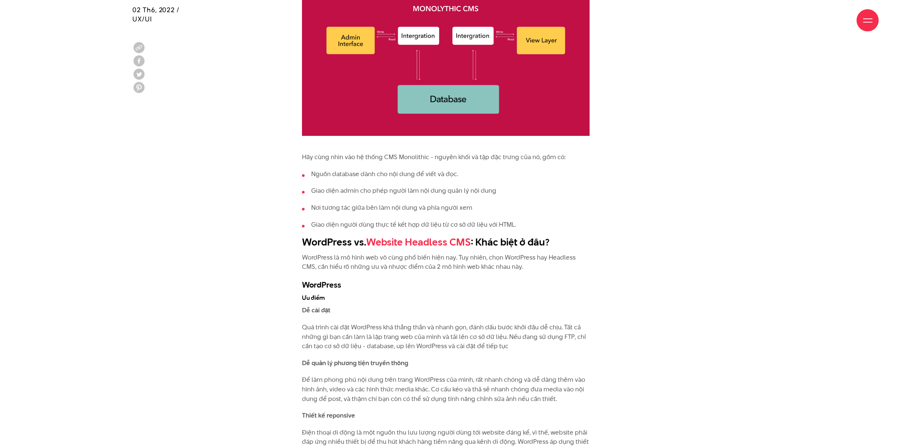
scroll to position [1166, 0]
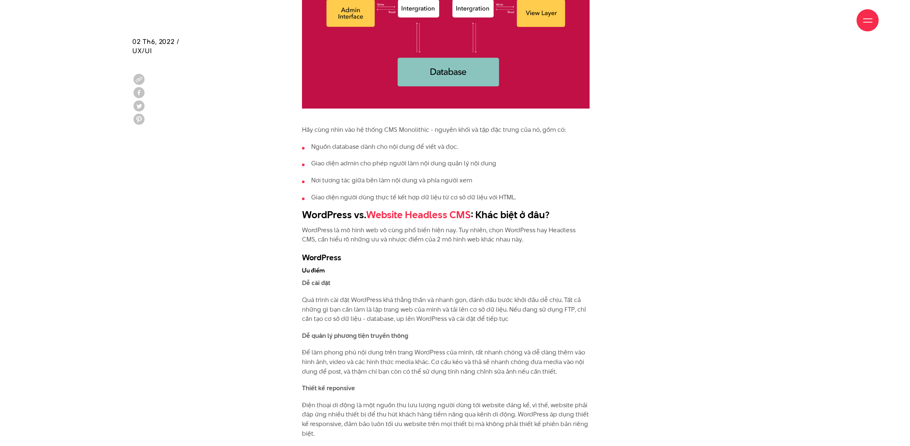
click at [418, 125] on p "Hãy cùng nhìn vào hệ thống CMS Monolithic - nguyên khối và tập đặc trưng của nó…" at bounding box center [446, 130] width 288 height 10
click at [419, 125] on p "Hãy cùng nhìn vào hệ thống CMS Monolithic - nguyên khối và tập đặc trưng của nó…" at bounding box center [446, 130] width 288 height 10
drag, startPoint x: 385, startPoint y: 115, endPoint x: 426, endPoint y: 117, distance: 40.2
click at [428, 125] on p "Hãy cùng nhìn vào hệ thống CMS Monolithic - nguyên khối và tập đặc trưng của nó…" at bounding box center [446, 130] width 288 height 10
copy p "CMS Monolithic"
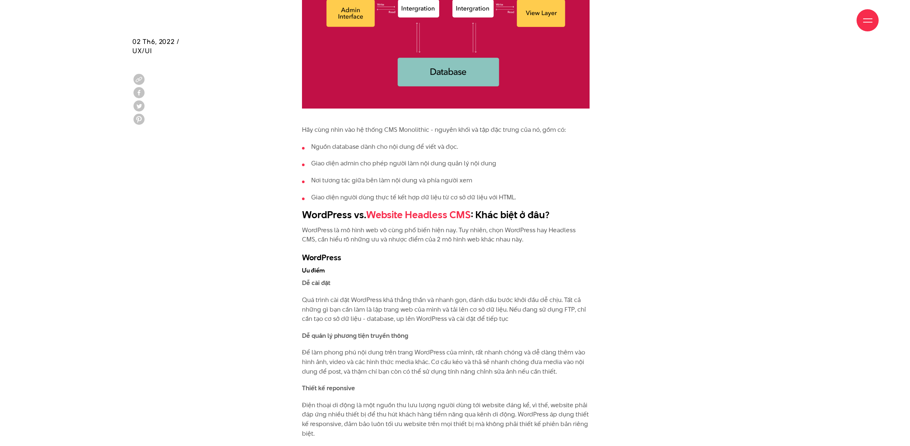
click at [503, 142] on li "Nguồn database dành cho nội dung để viết và đọc." at bounding box center [446, 147] width 288 height 10
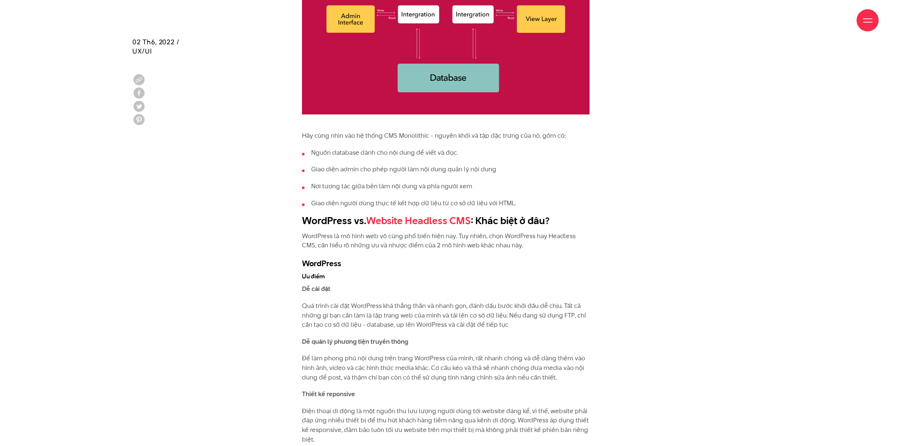
scroll to position [1159, 0]
drag, startPoint x: 585, startPoint y: 120, endPoint x: 483, endPoint y: 139, distance: 103.2
click at [497, 131] on p "Hãy cùng nhìn vào hệ thống CMS Monolithic - nguyên khối và tập đặc trưng của nó…" at bounding box center [446, 136] width 288 height 10
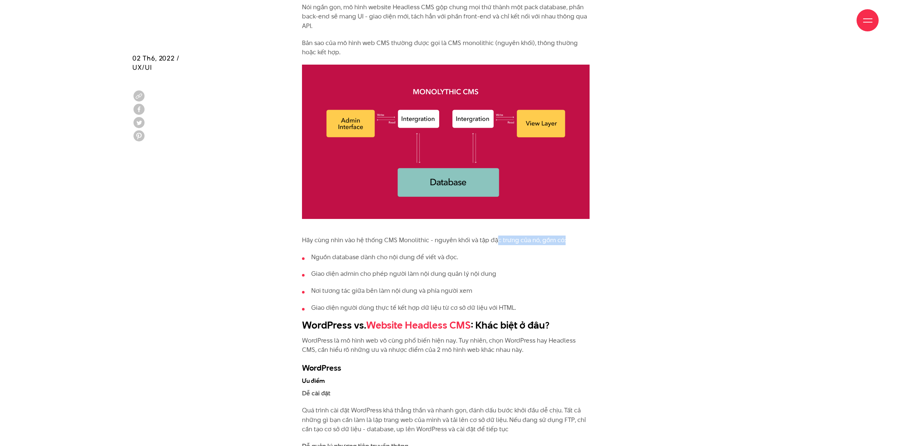
scroll to position [1084, 0]
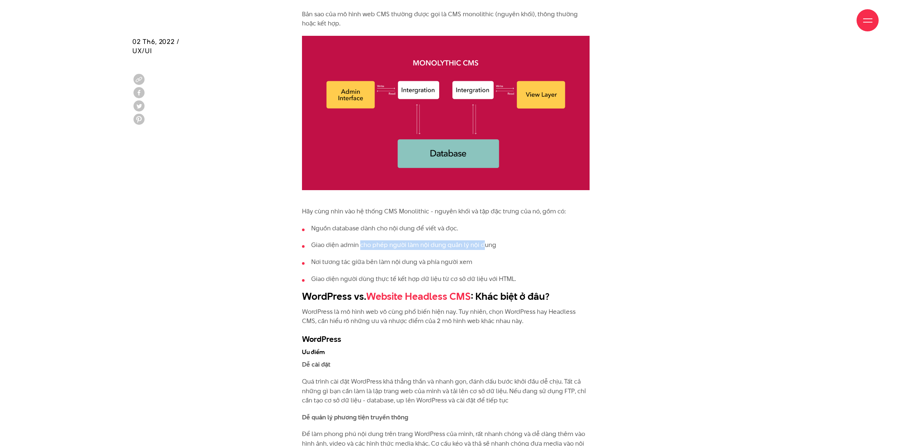
drag, startPoint x: 426, startPoint y: 233, endPoint x: 513, endPoint y: 244, distance: 87.7
click at [484, 240] on li "Giao diện admin cho phép người làm nội dung quản lý nội dung" at bounding box center [446, 245] width 288 height 10
click at [513, 257] on li "Nơi tương tác giữa bên làm nội dung và phía người xem" at bounding box center [446, 262] width 288 height 10
drag, startPoint x: 492, startPoint y: 251, endPoint x: 429, endPoint y: 250, distance: 63.1
click at [429, 257] on li "Nơi tương tác giữa bên làm nội dung và phía người xem" at bounding box center [446, 262] width 288 height 10
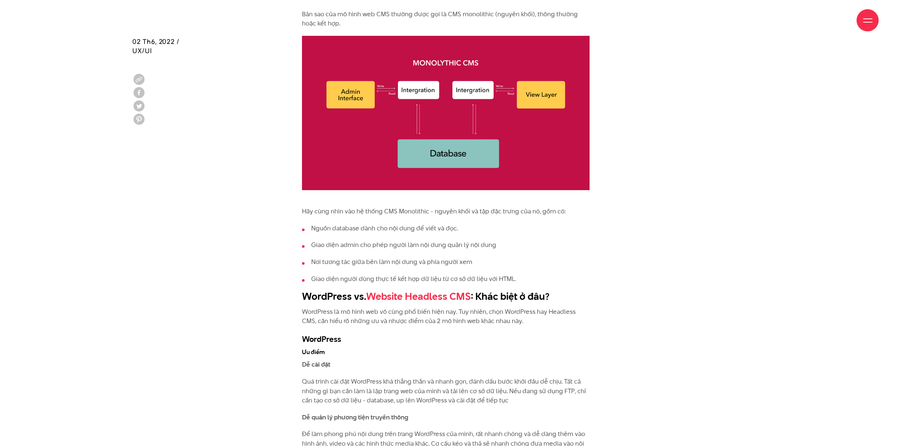
click at [352, 253] on ul "Nguồn database dành cho nội dung để viết và đọc. Giao diện admin cho phép người…" at bounding box center [446, 254] width 288 height 60
drag, startPoint x: 330, startPoint y: 263, endPoint x: 530, endPoint y: 269, distance: 200.0
click at [540, 274] on li "Giao diện người dùng thực tế kết hợp dữ liệu từ cơ sở dữ liệu với HTML." at bounding box center [446, 279] width 288 height 10
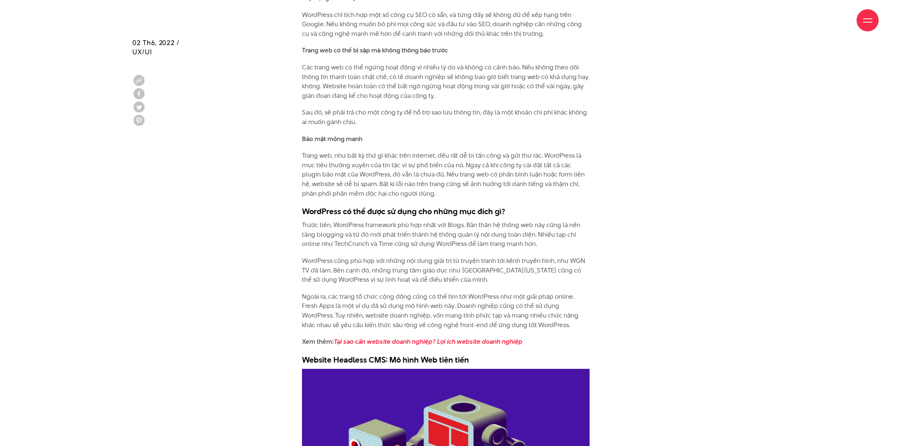
scroll to position [2239, 0]
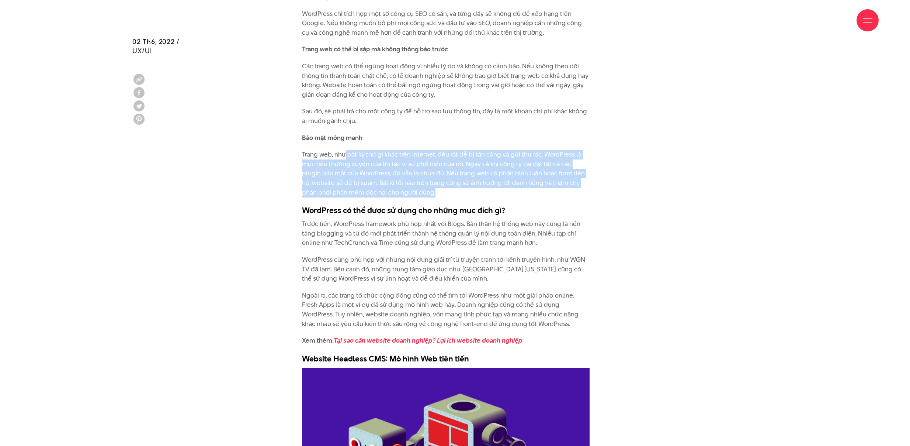
drag, startPoint x: 464, startPoint y: 180, endPoint x: 291, endPoint y: 151, distance: 175.4
click at [346, 150] on p "Trang web, như bất kỳ thứ gì khác trên internet, đều rất dễ bị tấn công và gửi …" at bounding box center [446, 173] width 288 height 47
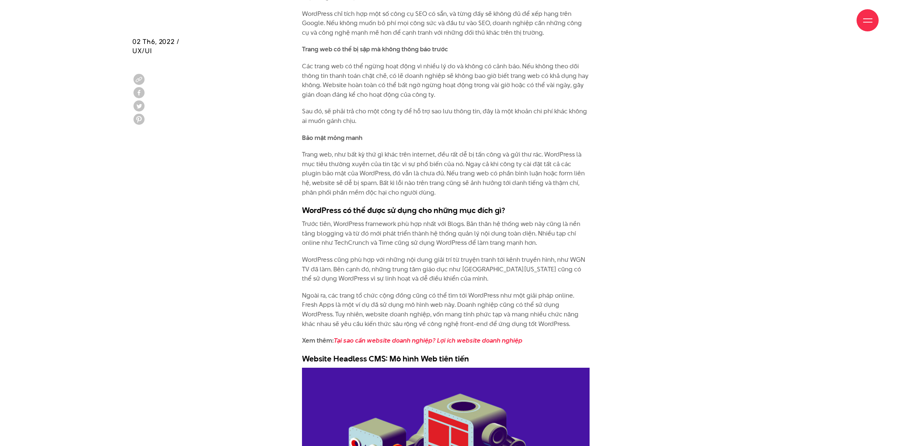
drag, startPoint x: 291, startPoint y: 151, endPoint x: 274, endPoint y: 154, distance: 16.9
click at [291, 151] on div "Website Headless CMS là gì? Headless CMS là hệ thống quản lý nội dung chỉ gắn v…" at bounding box center [455, 341] width 332 height 3684
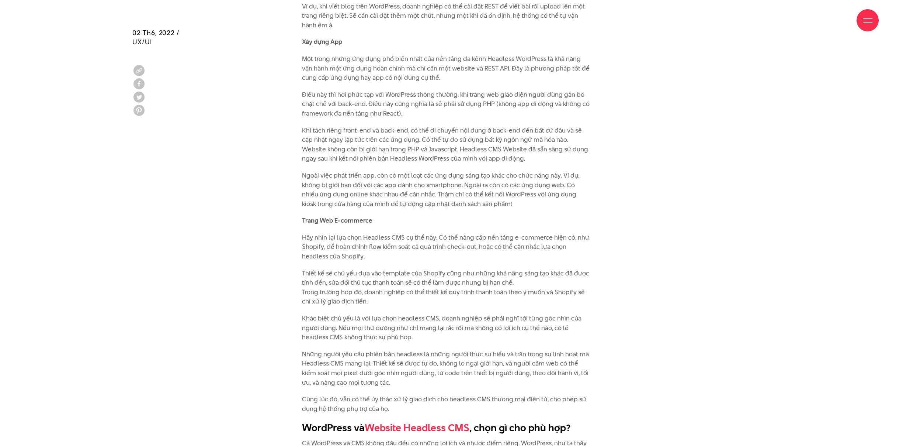
scroll to position [3765, 0]
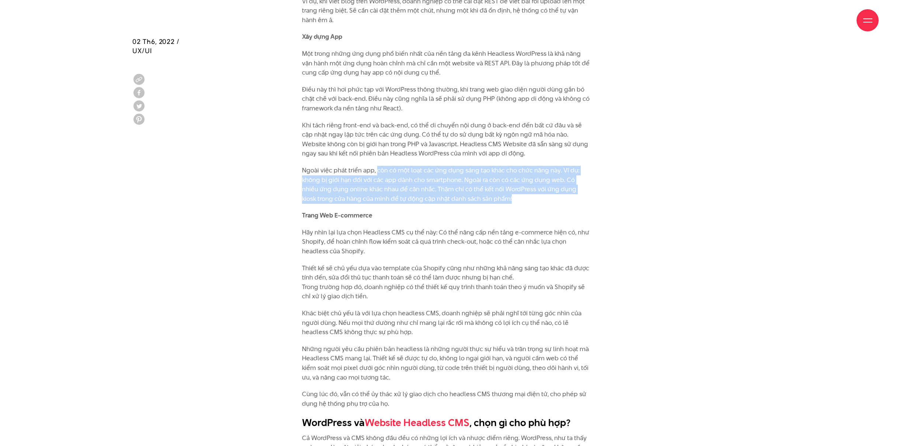
drag, startPoint x: 517, startPoint y: 188, endPoint x: 359, endPoint y: 159, distance: 160.2
click at [372, 166] on p "Ngoài việc phát triển app, còn có một loạt các ứng dụng sáng tạo khác cho chức …" at bounding box center [446, 185] width 288 height 38
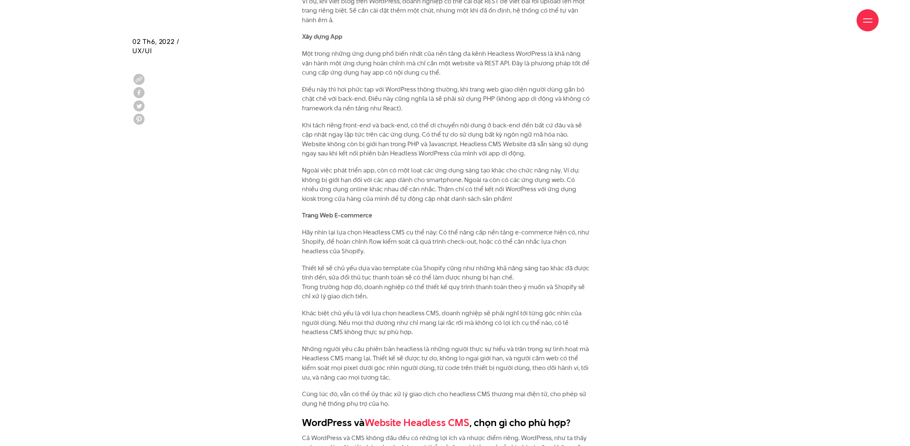
click at [319, 166] on p "Ngoài việc phát triển app, còn có một loạt các ứng dụng sáng tạo khác cho chức …" at bounding box center [446, 185] width 288 height 38
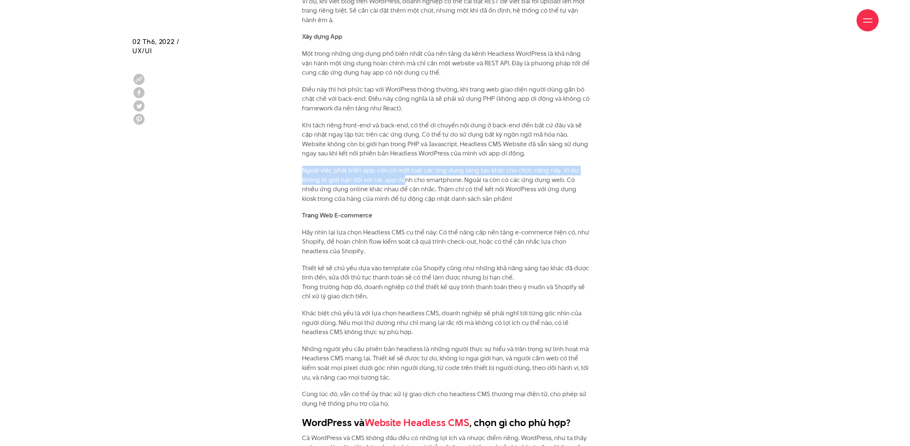
drag, startPoint x: 294, startPoint y: 160, endPoint x: 462, endPoint y: 171, distance: 168.2
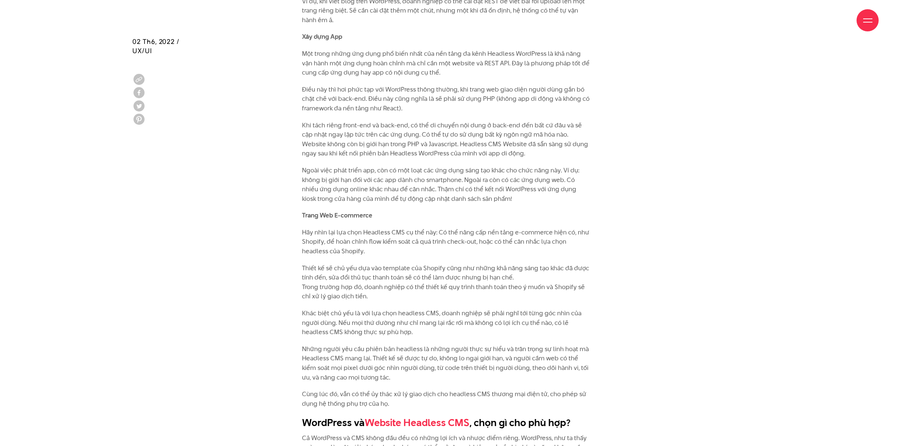
drag, startPoint x: 462, startPoint y: 171, endPoint x: 472, endPoint y: 167, distance: 11.0
click at [462, 171] on p "Ngoài việc phát triển app, còn có một loạt các ứng dụng sáng tạo khác cho chức …" at bounding box center [446, 185] width 288 height 38
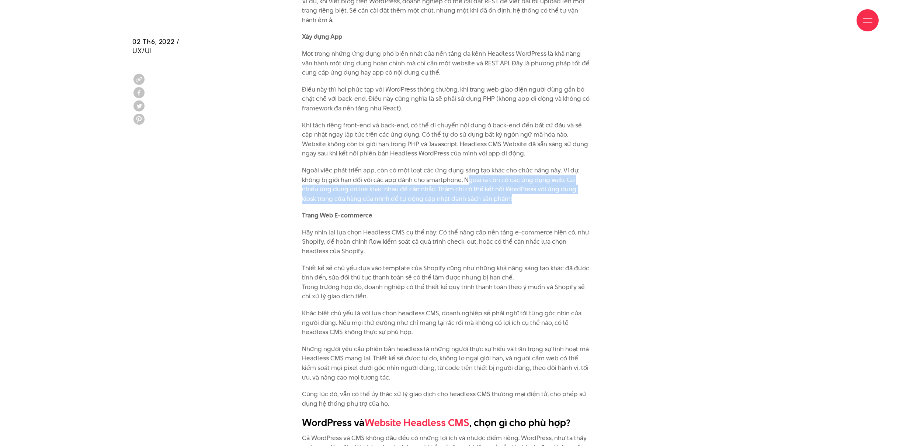
drag, startPoint x: 468, startPoint y: 165, endPoint x: 518, endPoint y: 187, distance: 54.2
click at [518, 187] on p "Ngoài việc phát triển app, còn có một loạt các ứng dụng sáng tạo khác cho chức …" at bounding box center [446, 185] width 288 height 38
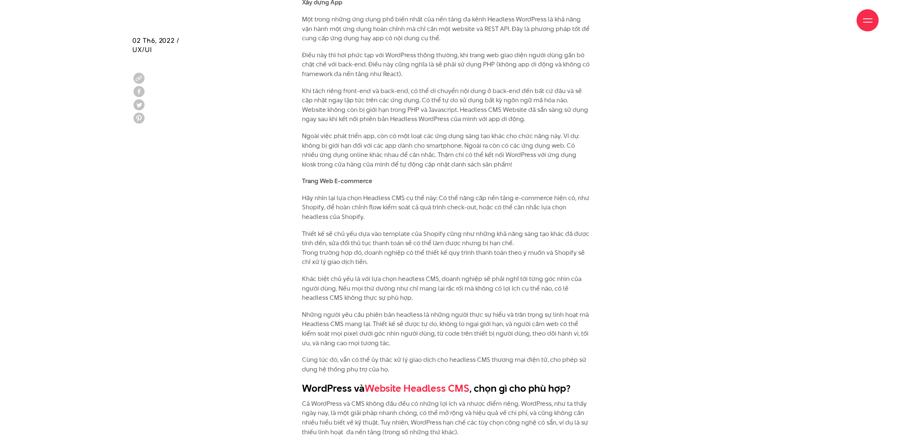
scroll to position [3800, 0]
drag, startPoint x: 297, startPoint y: 183, endPoint x: 372, endPoint y: 187, distance: 75.0
drag, startPoint x: 438, startPoint y: 184, endPoint x: 517, endPoint y: 190, distance: 79.9
click at [526, 193] on p "Hãy nhìn lại lựa chọn Headless CMS cụ thể này: Có thể nâng cấp nền tảng e-comme…" at bounding box center [446, 207] width 288 height 28
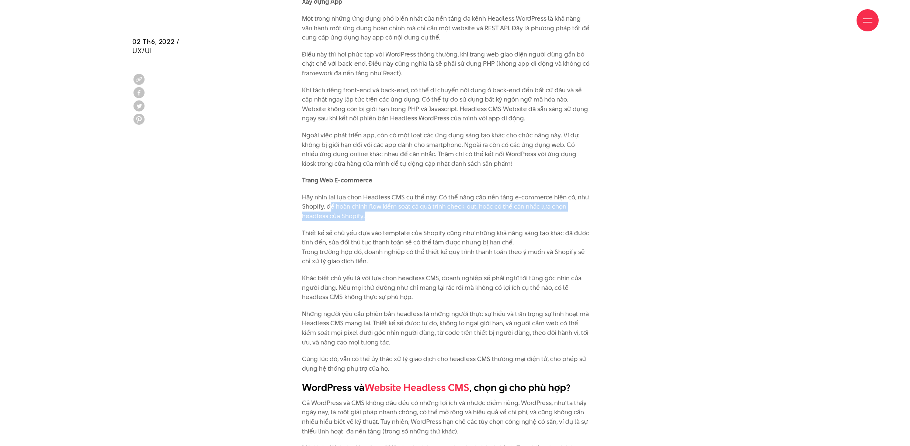
drag, startPoint x: 411, startPoint y: 202, endPoint x: 316, endPoint y: 193, distance: 94.9
click at [330, 193] on p "Hãy nhìn lại lựa chọn Headless CMS cụ thể này: Có thể nâng cấp nền tảng e-comme…" at bounding box center [446, 207] width 288 height 28
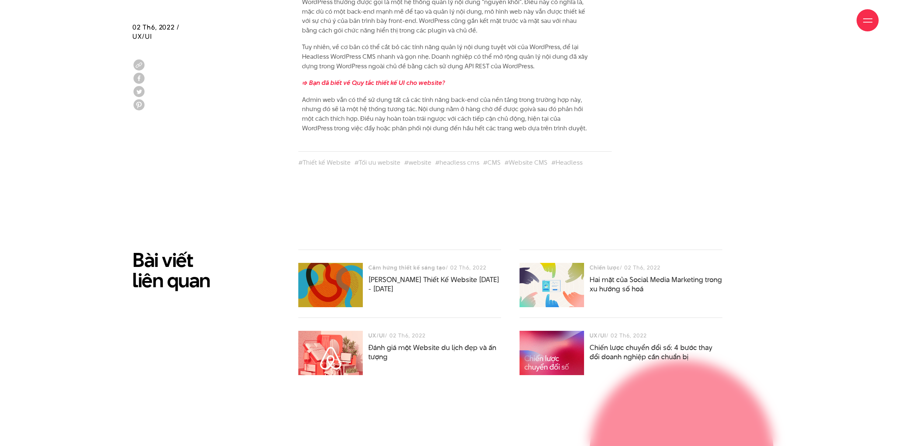
scroll to position [4372, 0]
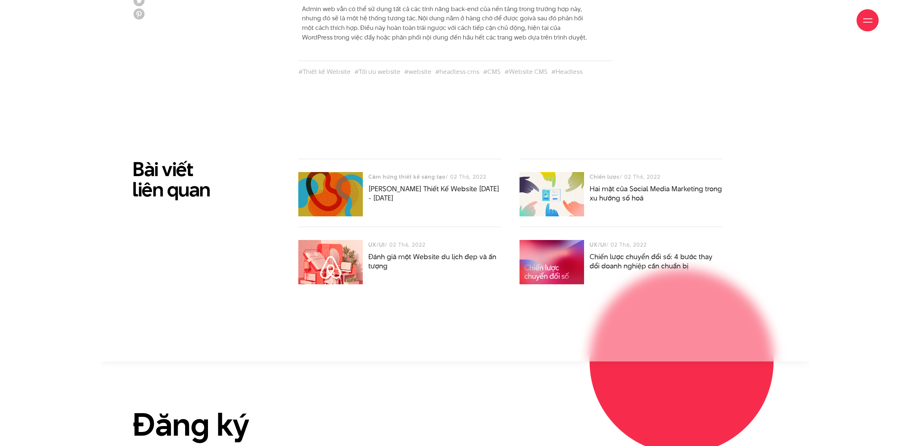
click at [346, 182] on div at bounding box center [330, 194] width 65 height 44
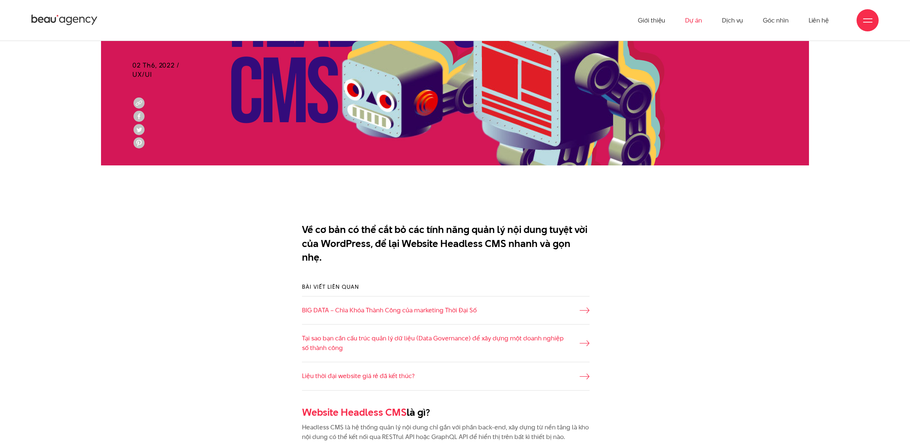
scroll to position [328, 0]
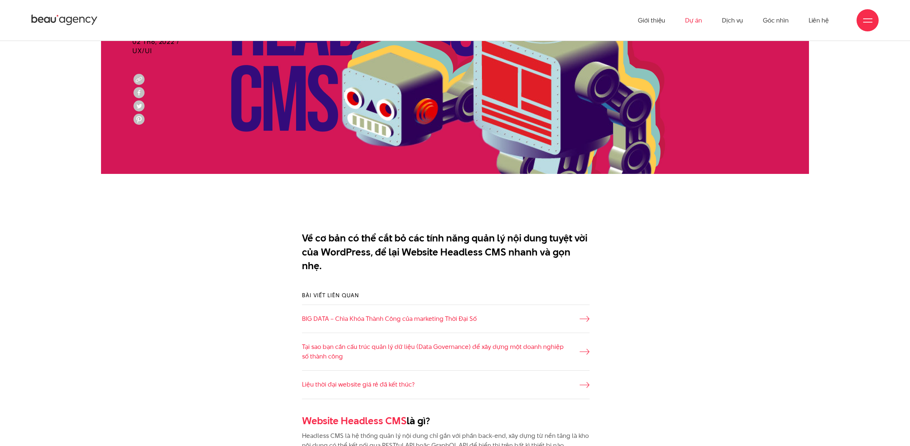
click at [702, 22] on link "Dự án" at bounding box center [693, 20] width 17 height 41
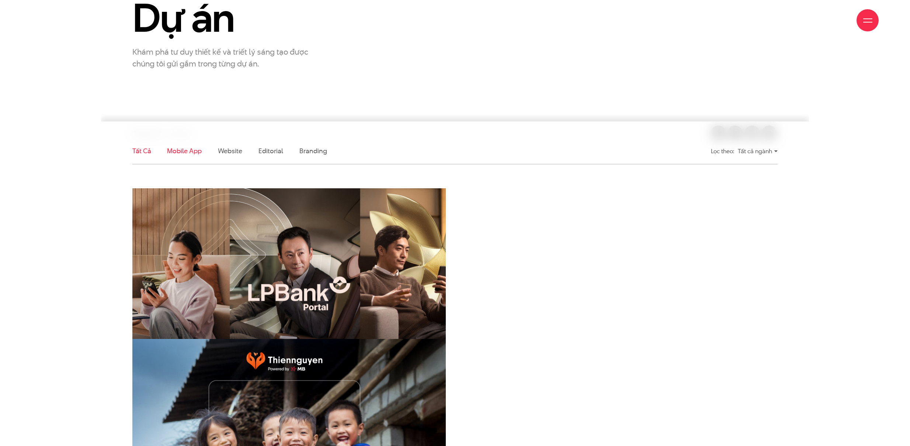
click at [186, 152] on link "Mobile app" at bounding box center [184, 150] width 34 height 9
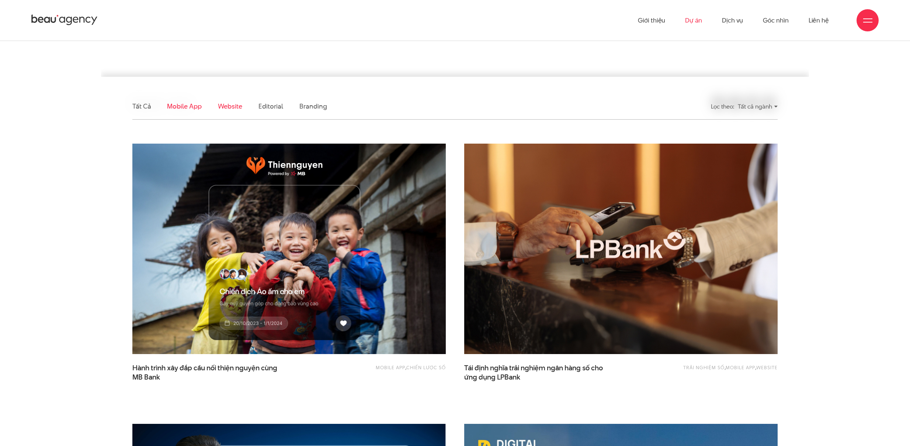
click at [233, 103] on link "Website" at bounding box center [230, 105] width 24 height 9
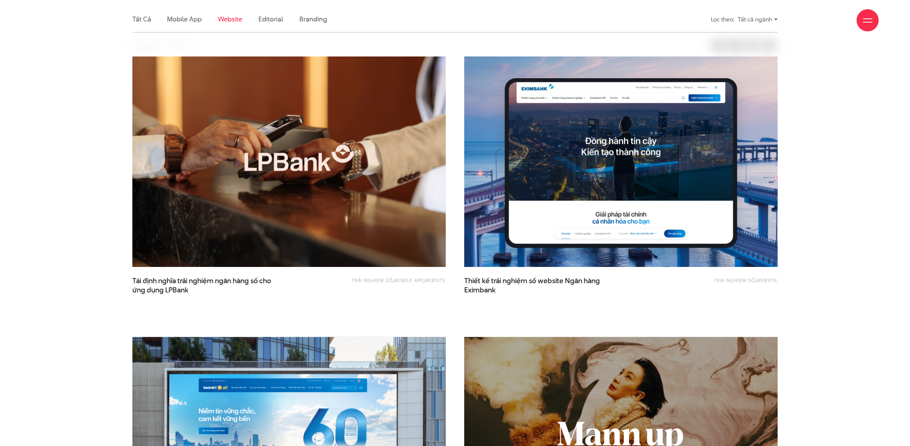
scroll to position [245, 0]
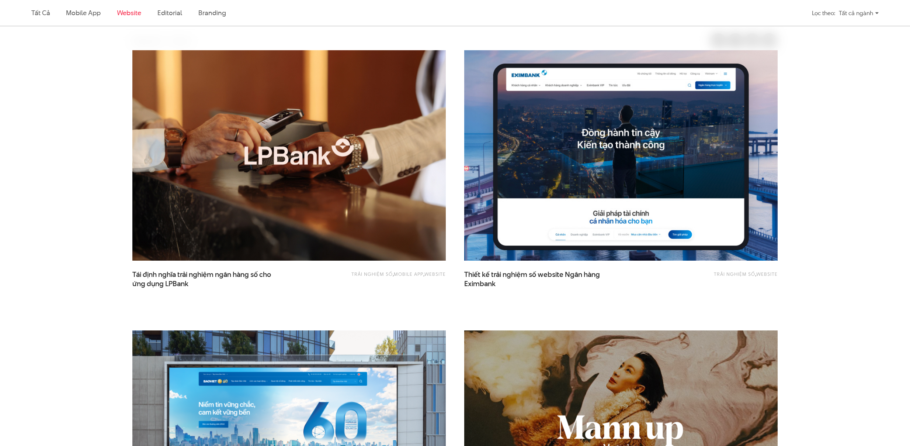
click at [545, 175] on img at bounding box center [621, 155] width 345 height 231
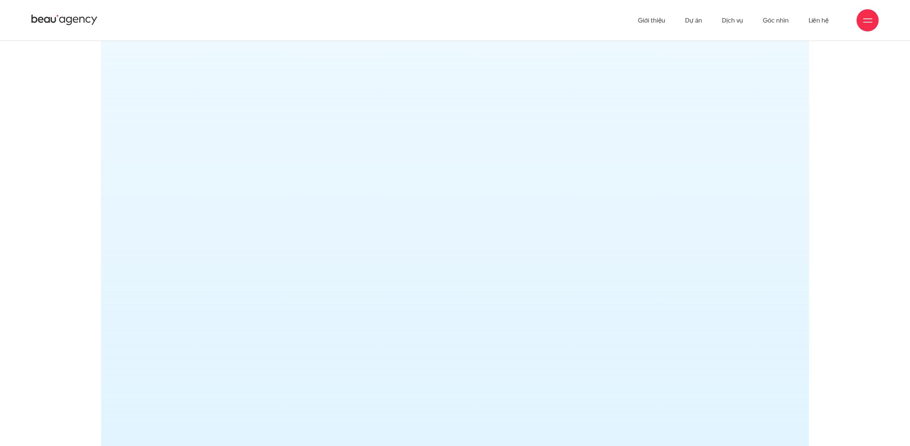
scroll to position [6664, 0]
